Goal: Navigation & Orientation: Go to known website

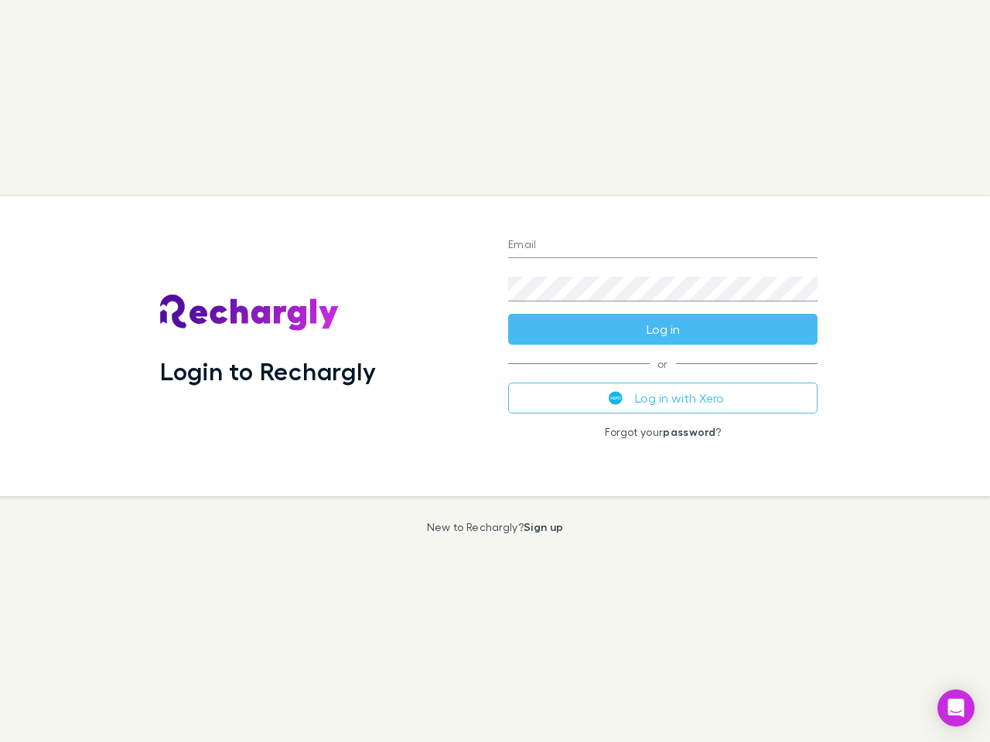
click at [495, 371] on div "Login to Rechargly" at bounding box center [322, 346] width 348 height 300
click at [663, 246] on input "Email" at bounding box center [662, 245] width 309 height 25
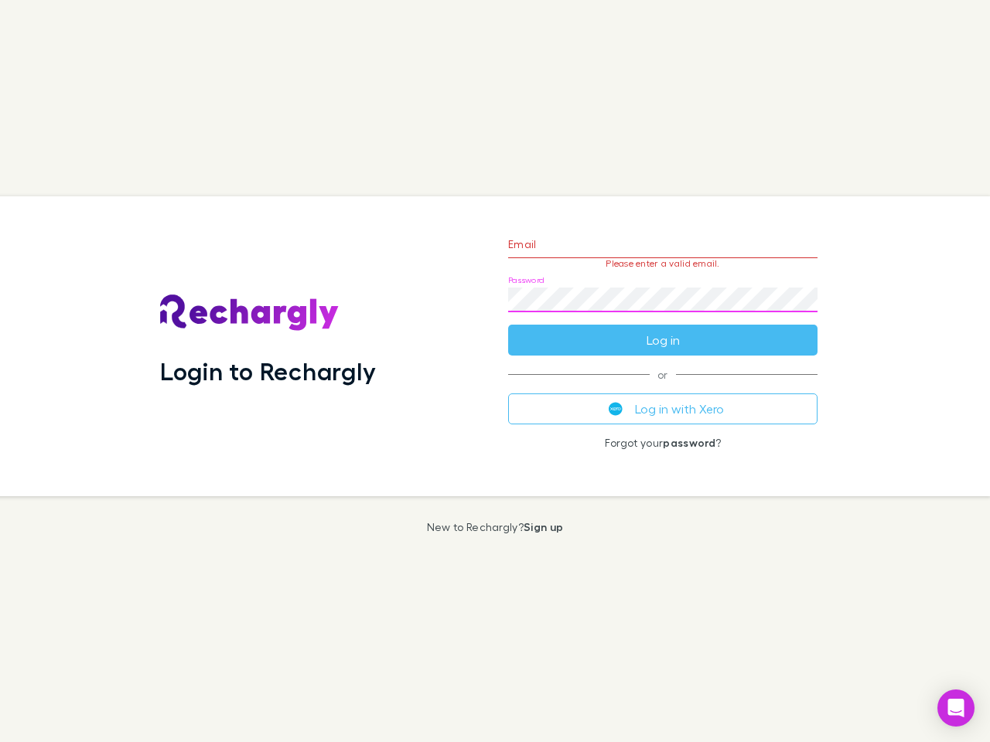
click at [663, 329] on form "Email Please enter a valid email. Password Log in" at bounding box center [662, 288] width 309 height 135
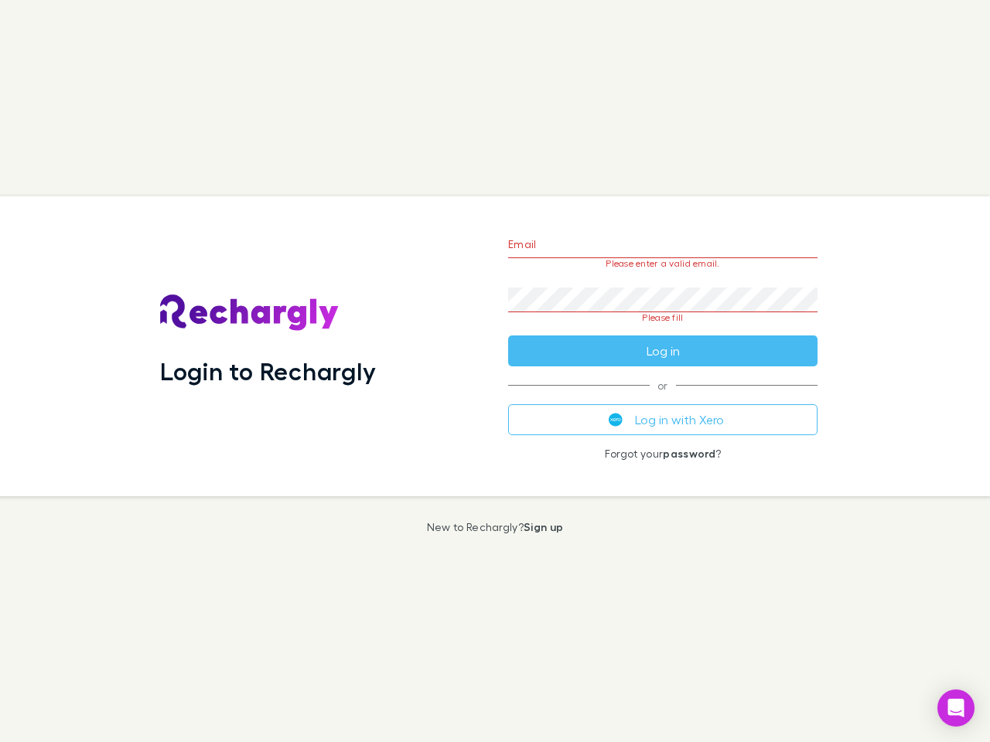
click at [663, 398] on div "Email Please enter a valid email. Password Please fill Log in or Log in with Xe…" at bounding box center [663, 346] width 334 height 300
click at [956, 708] on icon "Open Intercom Messenger" at bounding box center [956, 708] width 16 height 19
